Goal: Task Accomplishment & Management: Use online tool/utility

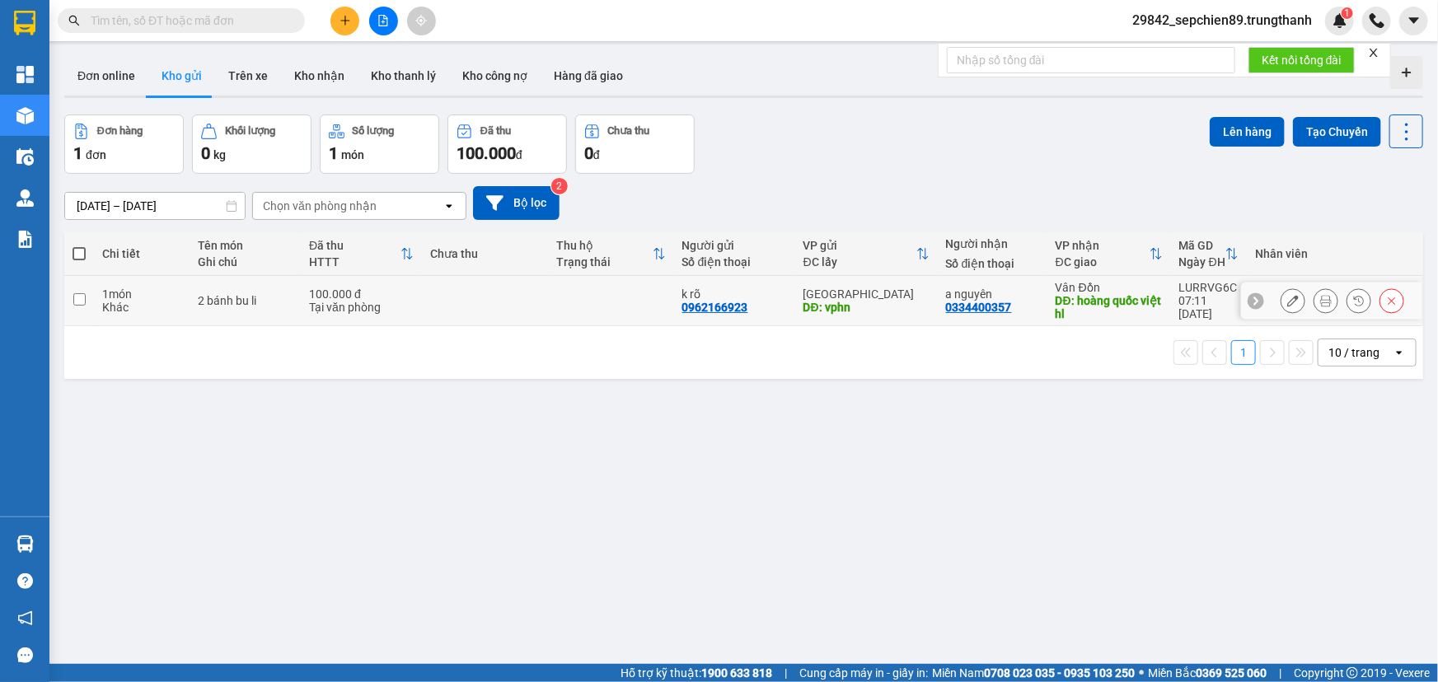
click at [77, 298] on input "checkbox" at bounding box center [79, 299] width 12 height 12
checkbox input "true"
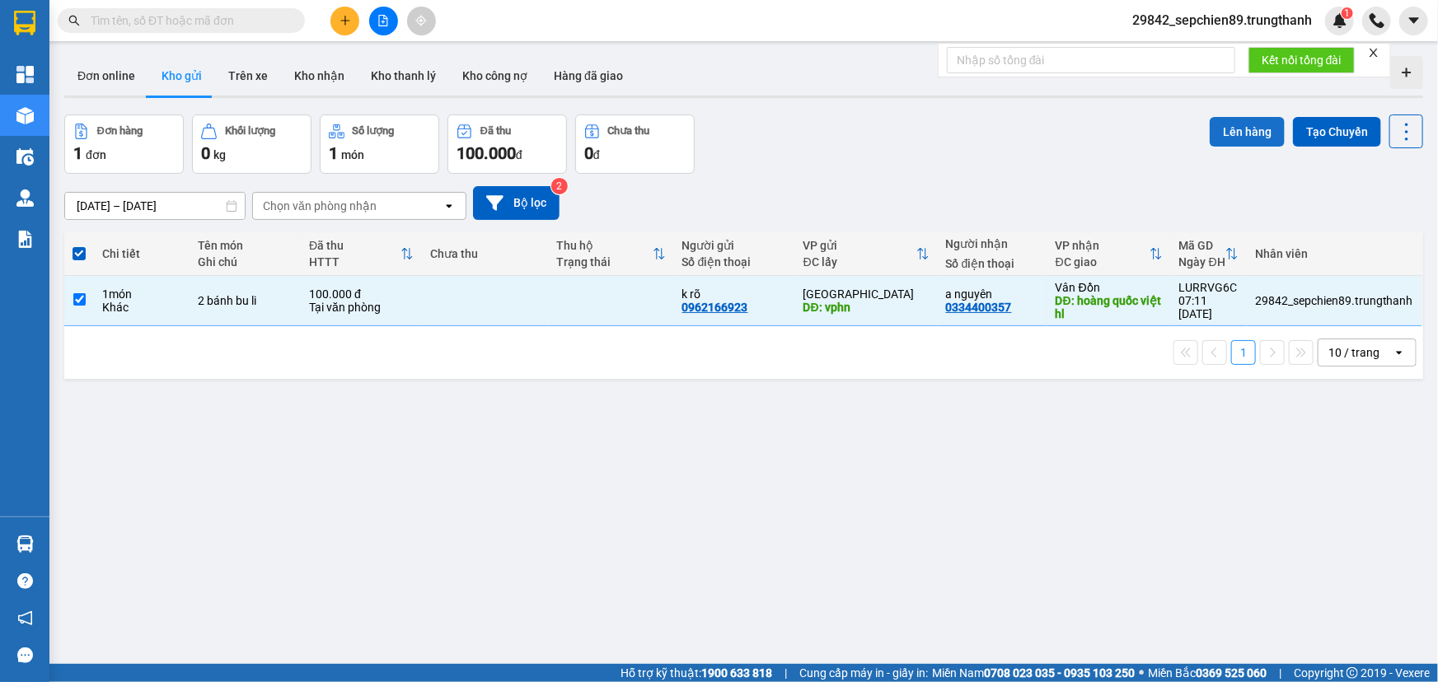
click at [1253, 129] on button "Lên hàng" at bounding box center [1247, 132] width 75 height 30
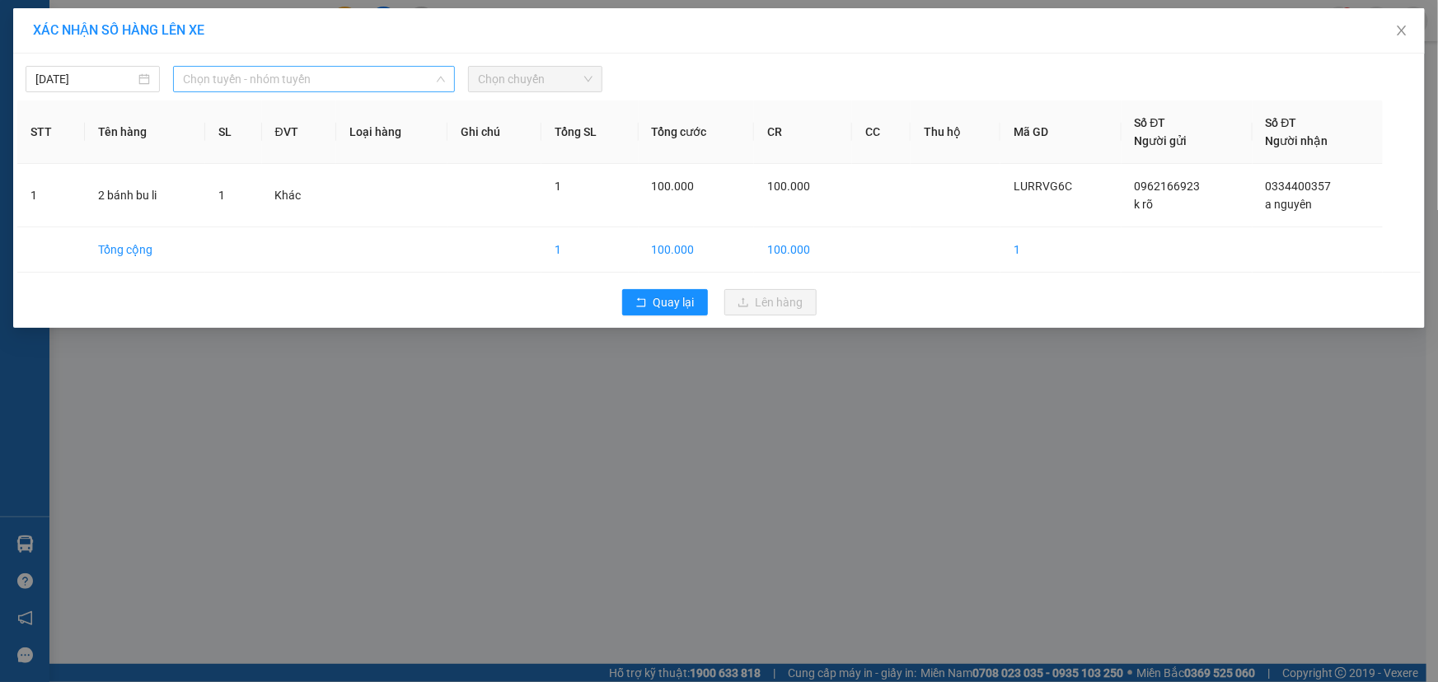
click at [312, 83] on span "Chọn tuyến - nhóm tuyến" at bounding box center [314, 79] width 262 height 25
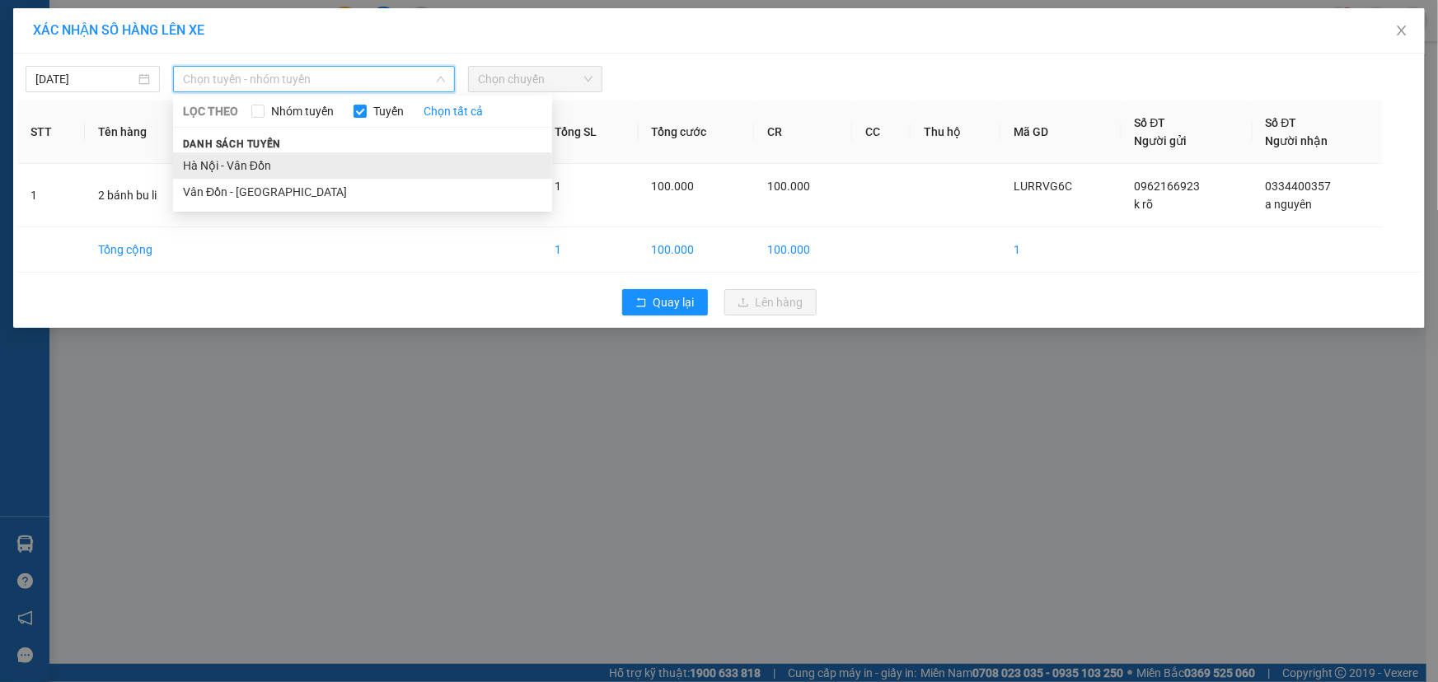
click at [241, 168] on li "Hà Nội - Vân Đồn" at bounding box center [362, 165] width 379 height 26
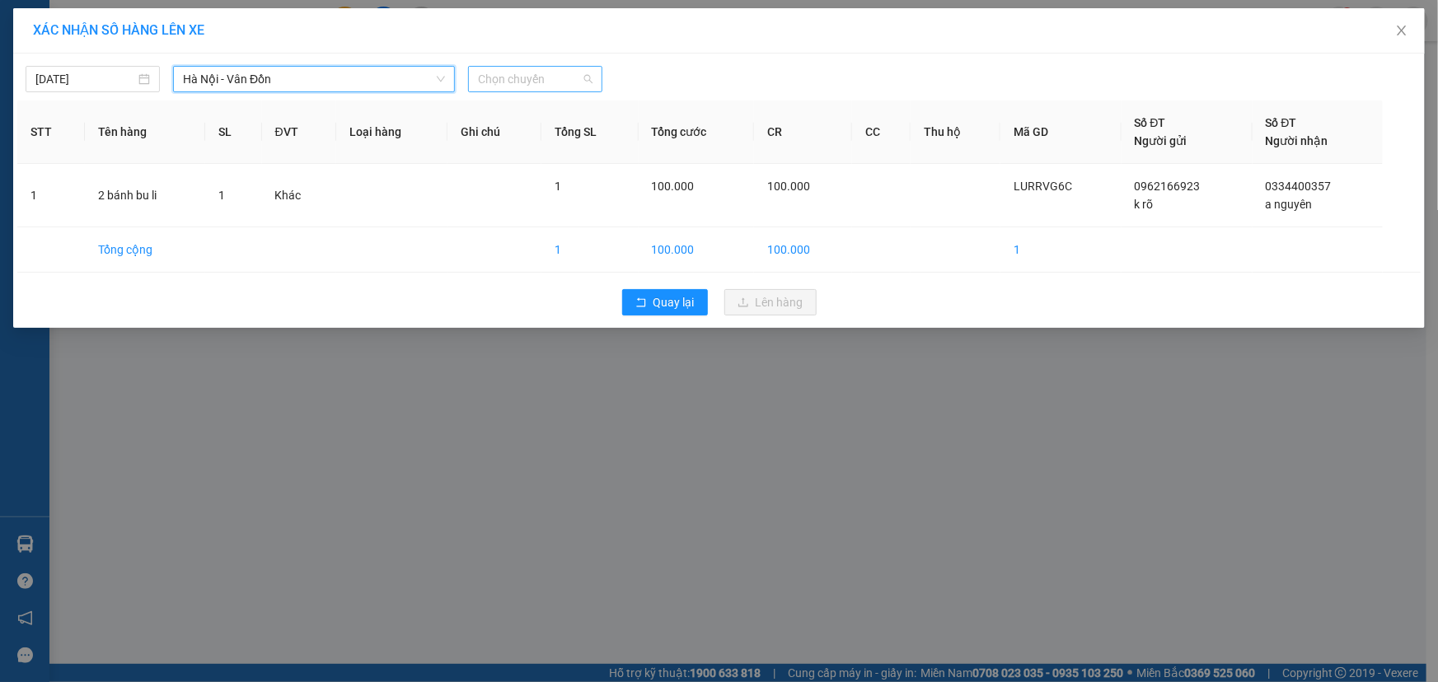
click at [532, 77] on span "Chọn chuyến" at bounding box center [535, 79] width 115 height 25
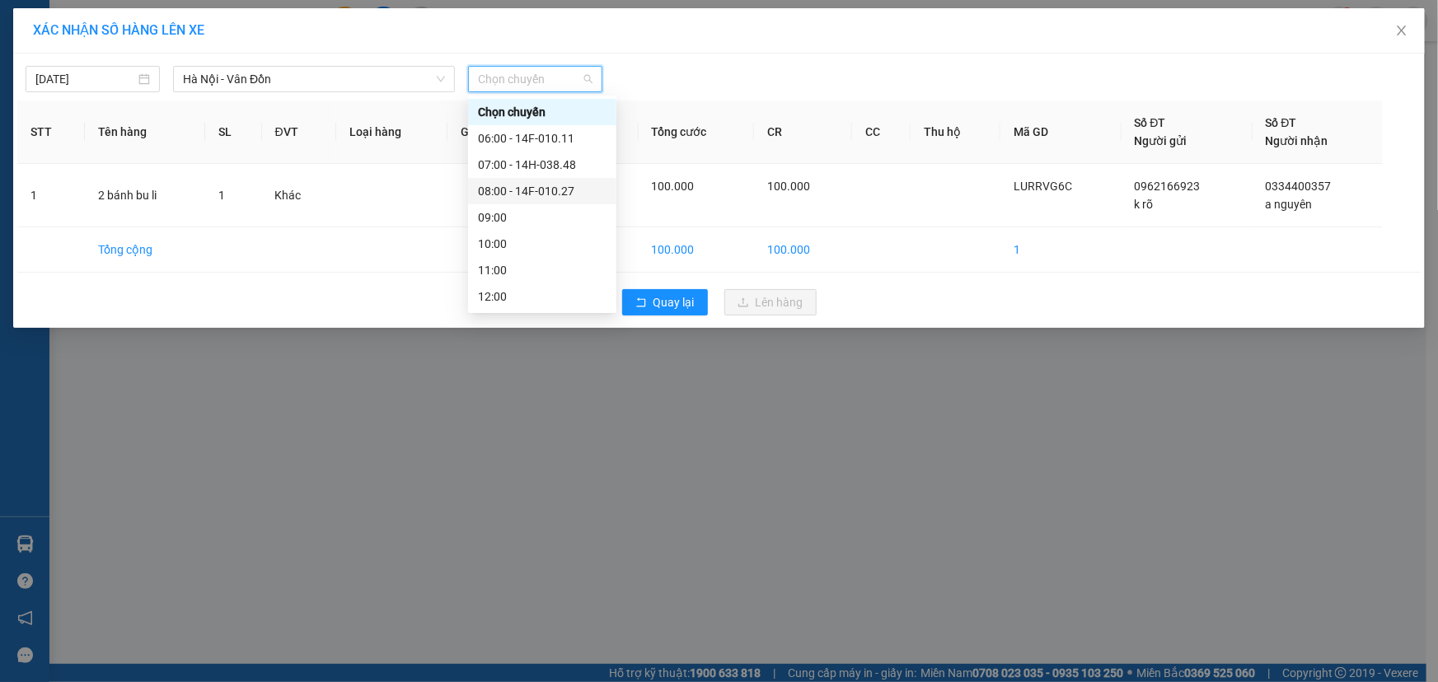
click at [543, 194] on div "08:00 - 14F-010.27" at bounding box center [542, 191] width 129 height 18
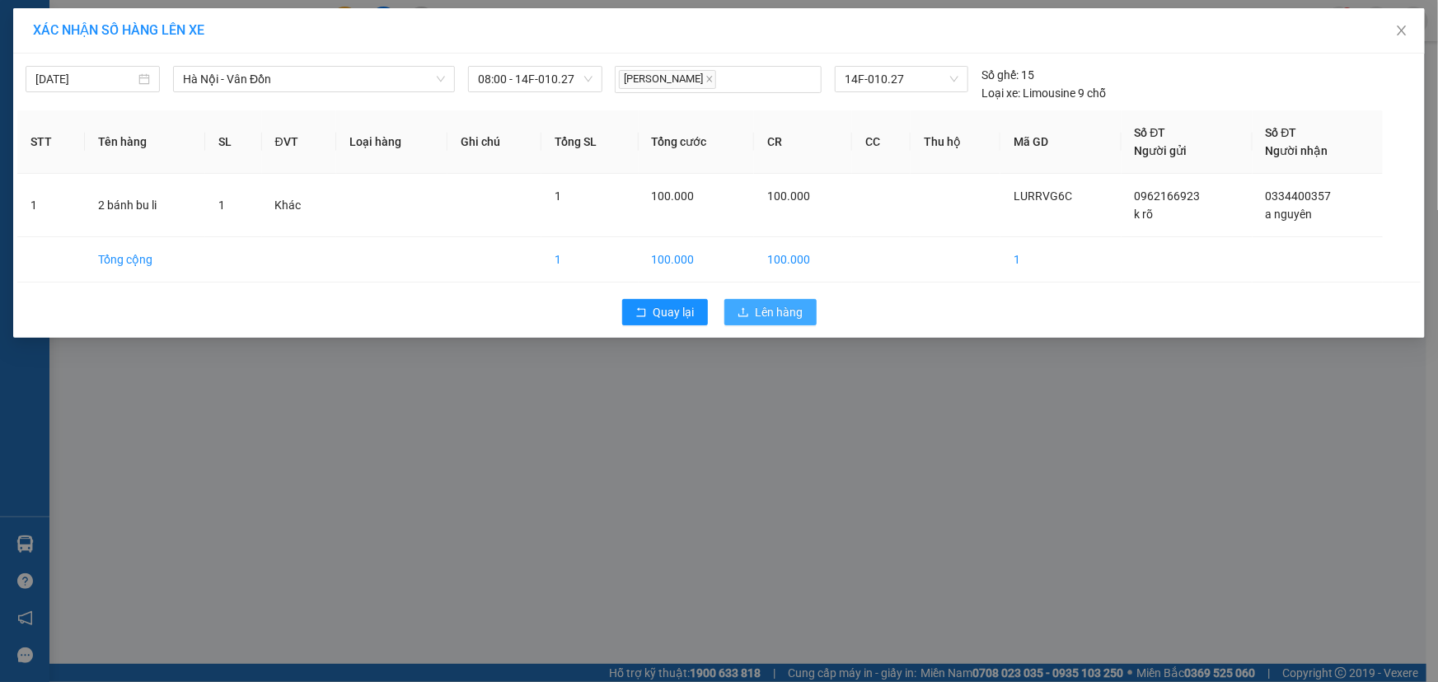
click at [766, 310] on span "Lên hàng" at bounding box center [780, 312] width 48 height 18
